Goal: Task Accomplishment & Management: Manage account settings

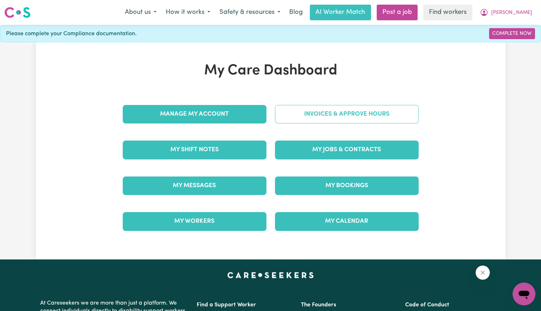
click at [297, 113] on link "Invoices & Approve Hours" at bounding box center [347, 114] width 144 height 18
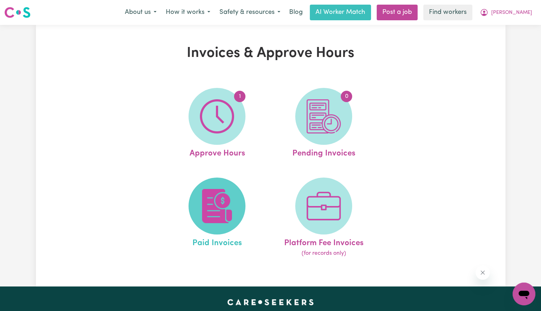
click at [217, 211] on img at bounding box center [217, 206] width 34 height 34
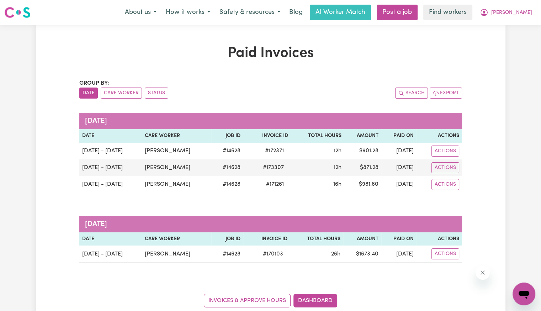
click at [290, 227] on caption "[DATE]" at bounding box center [270, 224] width 383 height 16
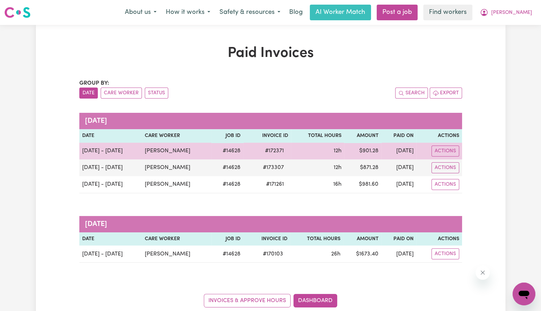
click at [270, 150] on span "# 172371" at bounding box center [274, 151] width 27 height 9
copy span "172371"
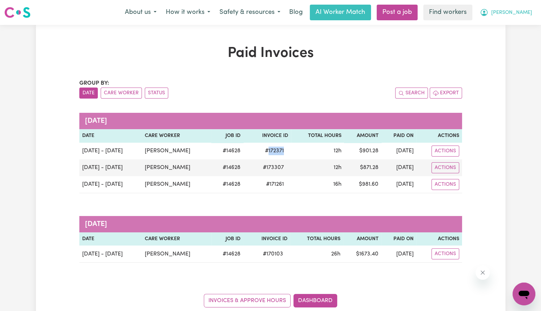
click at [517, 16] on span "[PERSON_NAME]" at bounding box center [511, 13] width 41 height 8
click at [522, 11] on span "[PERSON_NAME]" at bounding box center [511, 13] width 41 height 8
click at [519, 12] on span "[PERSON_NAME]" at bounding box center [511, 13] width 41 height 8
click at [498, 38] on link "Logout" at bounding box center [508, 41] width 56 height 14
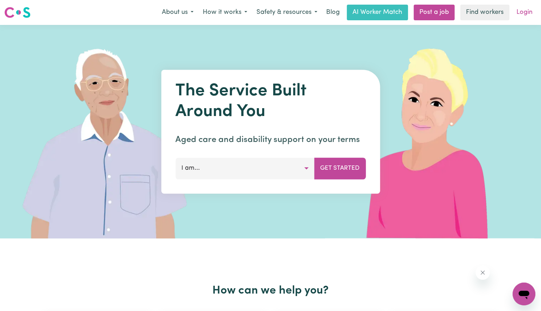
click at [529, 12] on link "Login" at bounding box center [524, 13] width 25 height 16
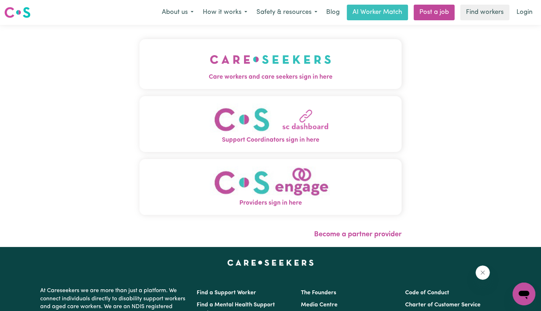
click at [255, 59] on img "Care workers and care seekers sign in here" at bounding box center [270, 59] width 121 height 26
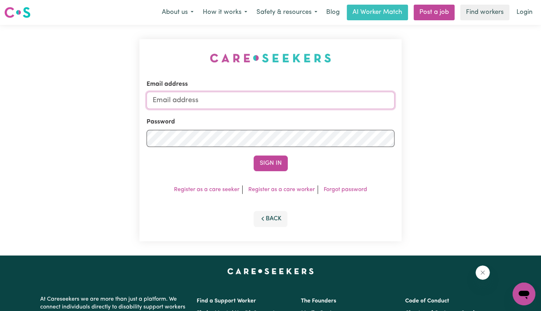
drag, startPoint x: 262, startPoint y: 96, endPoint x: 264, endPoint y: 104, distance: 8.2
click at [262, 97] on input "Email address" at bounding box center [271, 100] width 248 height 17
drag, startPoint x: 192, startPoint y: 99, endPoint x: 224, endPoint y: 97, distance: 31.7
click at [224, 97] on input "[EMAIL_ADDRESS][DOMAIN_NAME]" at bounding box center [271, 100] width 248 height 17
paste input "[PERSON_NAME]"
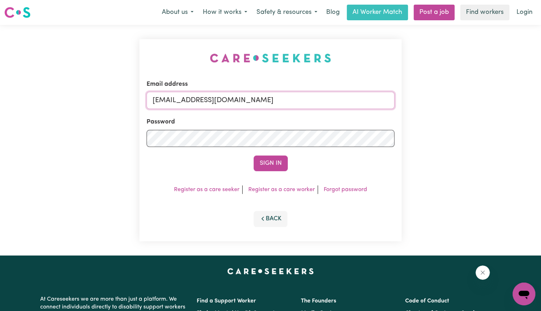
type input "[EMAIL_ADDRESS][DOMAIN_NAME]"
click at [254, 155] on button "Sign In" at bounding box center [271, 163] width 34 height 16
